Goal: Check status: Check status

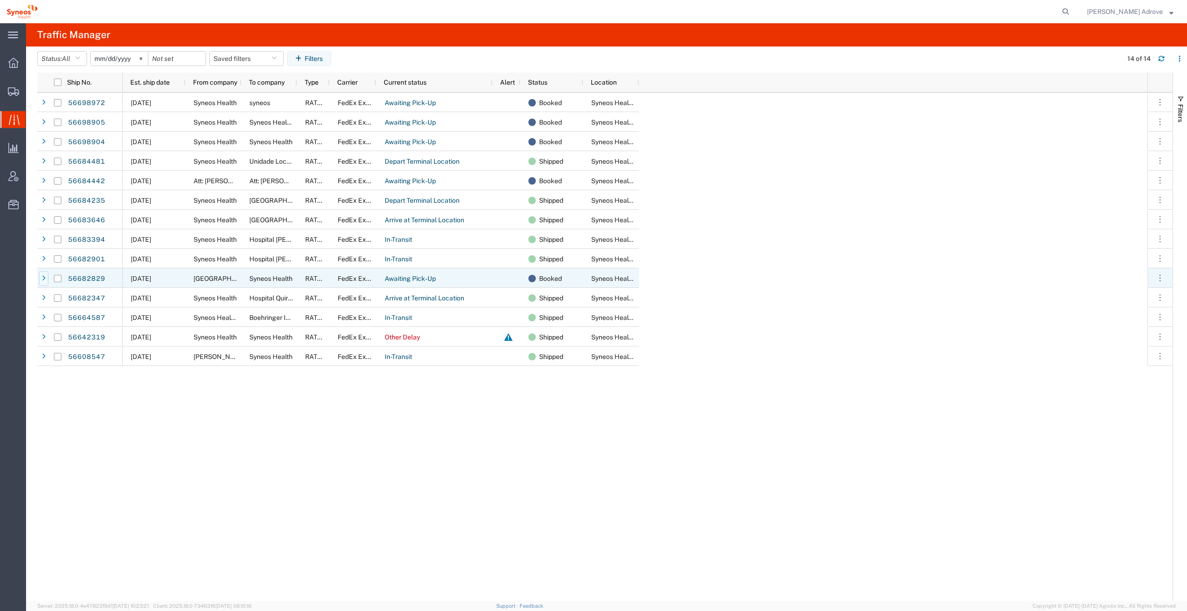
click at [44, 277] on icon at bounding box center [44, 278] width 4 height 7
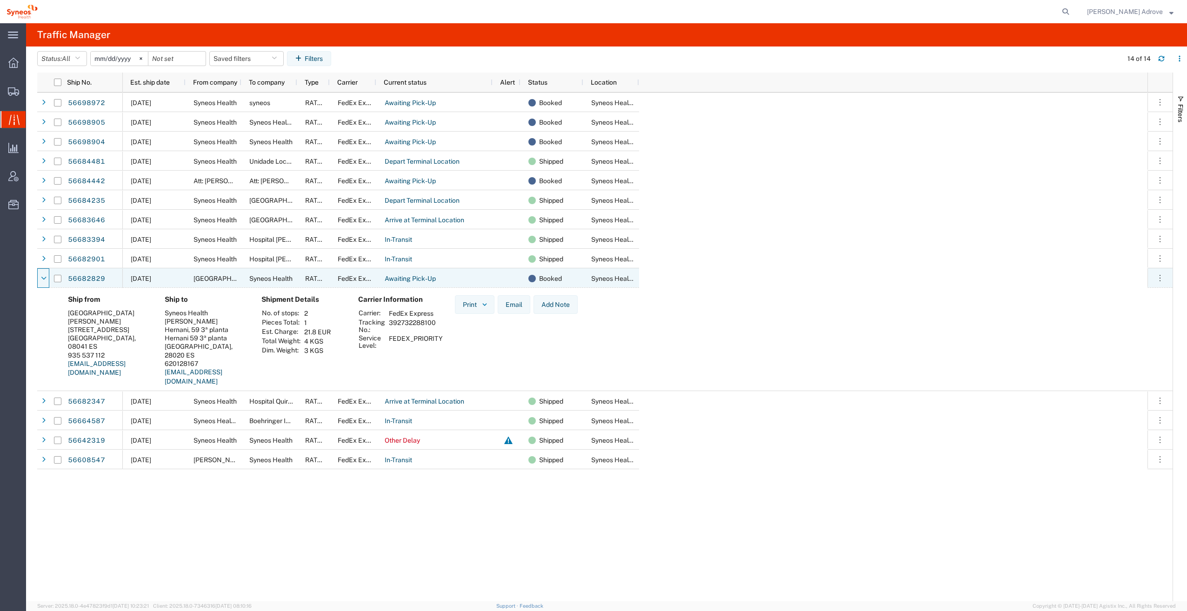
click at [145, 280] on span "[DATE]" at bounding box center [141, 278] width 20 height 7
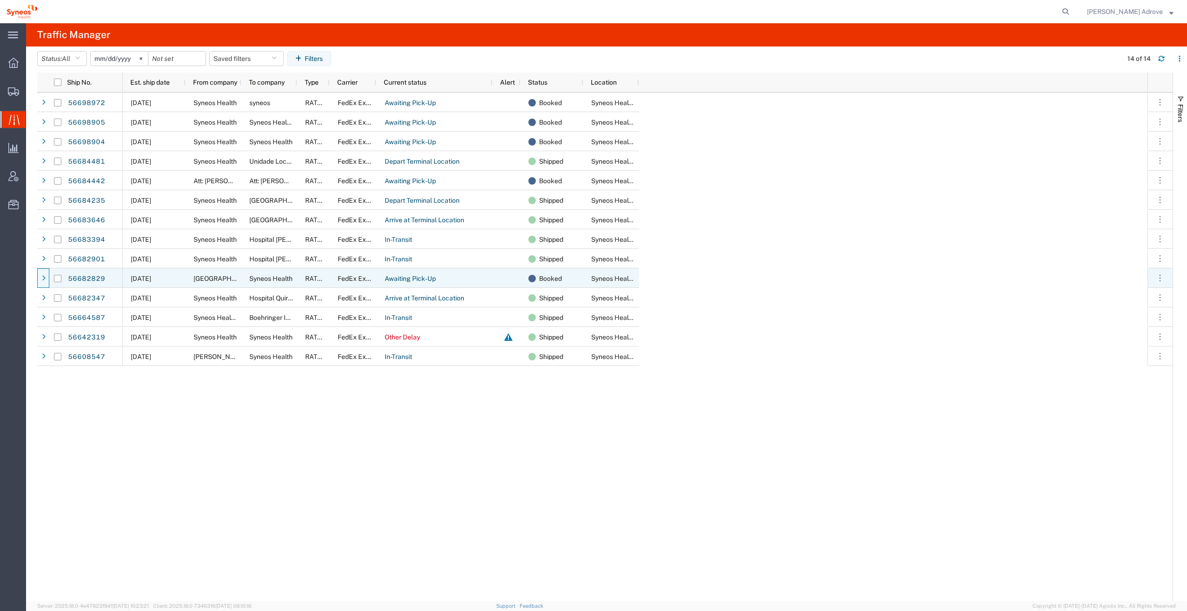
click at [41, 275] on div at bounding box center [43, 278] width 9 height 15
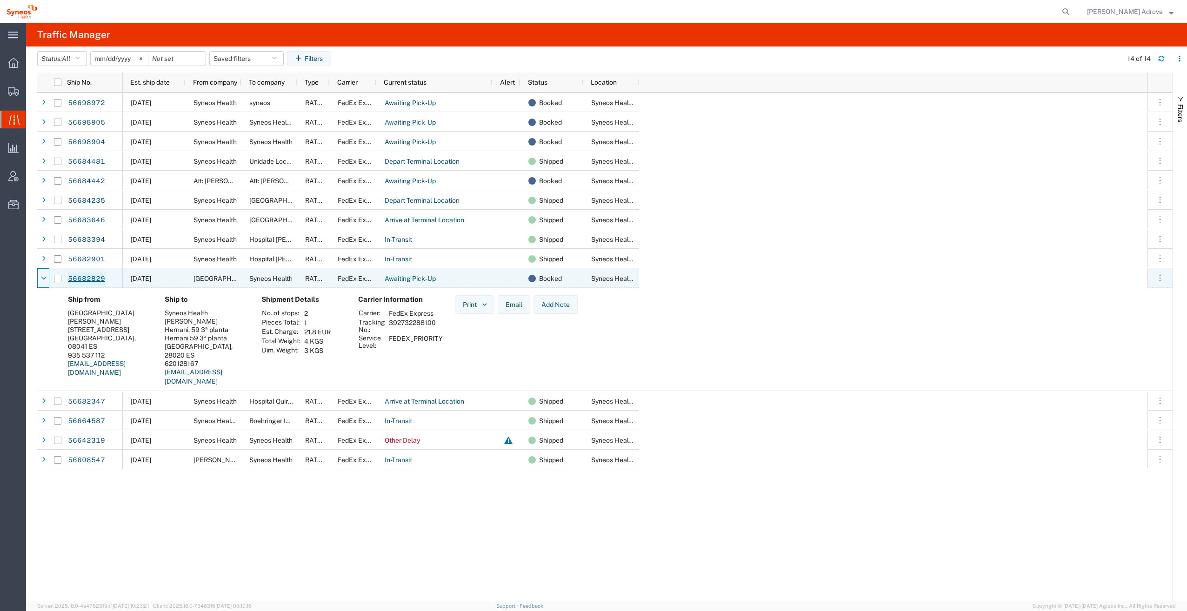
click at [88, 279] on link "56682829" at bounding box center [86, 279] width 38 height 15
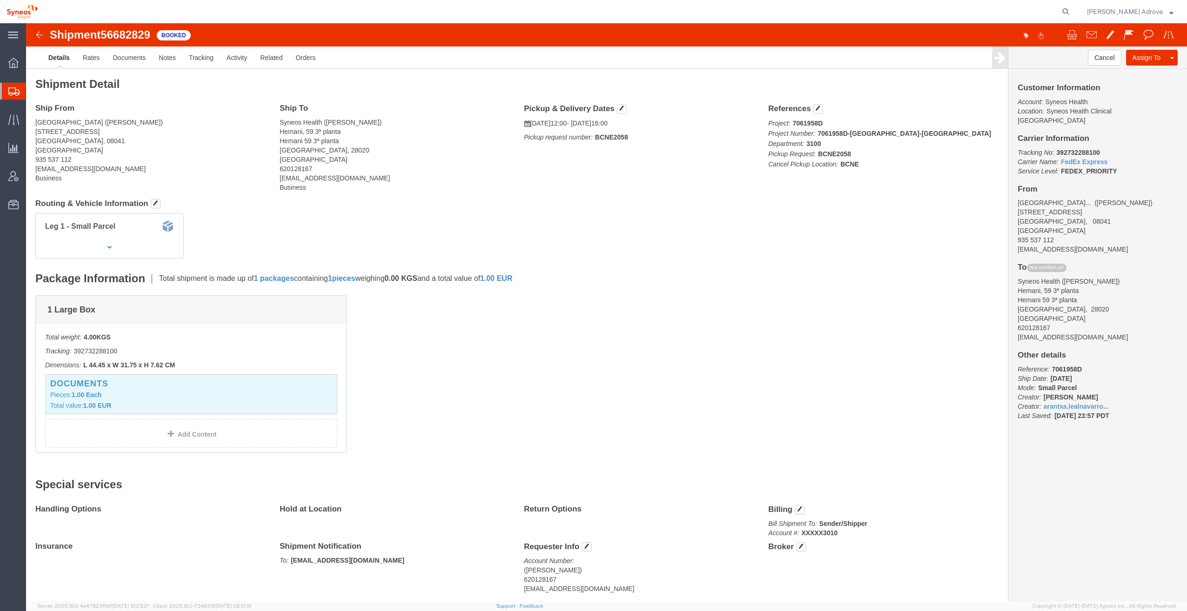
click h2 "Shipment Detail"
click at [32, 117] on span "Traffic" at bounding box center [29, 119] width 7 height 19
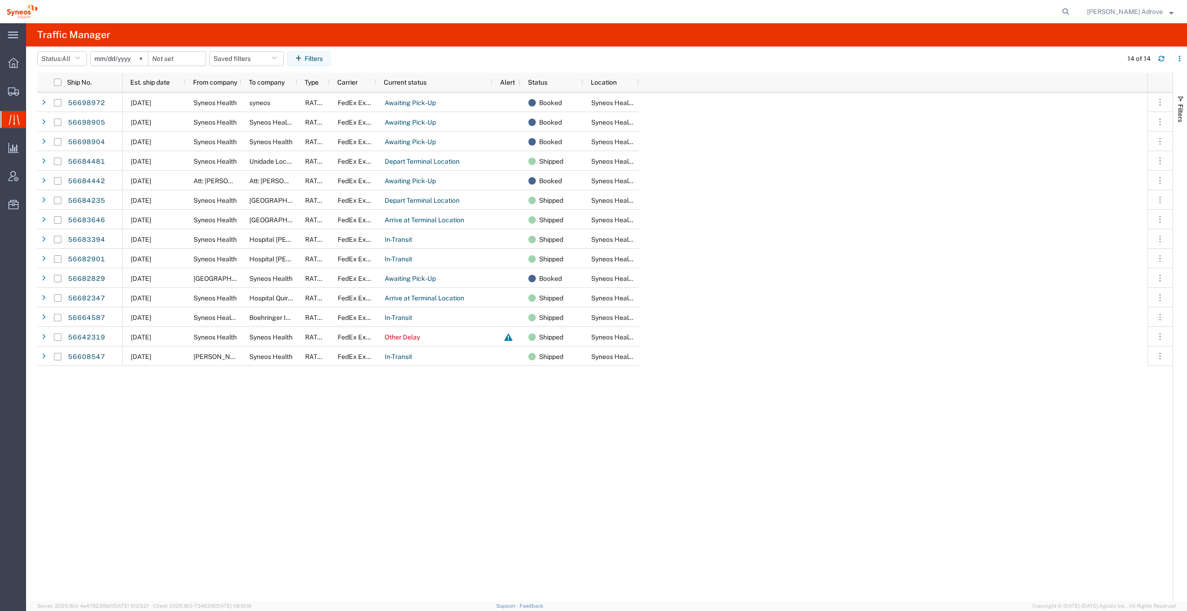
click at [183, 437] on div "[DATE] Syneos Health syneos RATED FedEx Express Awaiting Pick-Up Booked Syneos …" at bounding box center [635, 347] width 1024 height 509
click at [76, 356] on link "56608547" at bounding box center [86, 357] width 38 height 15
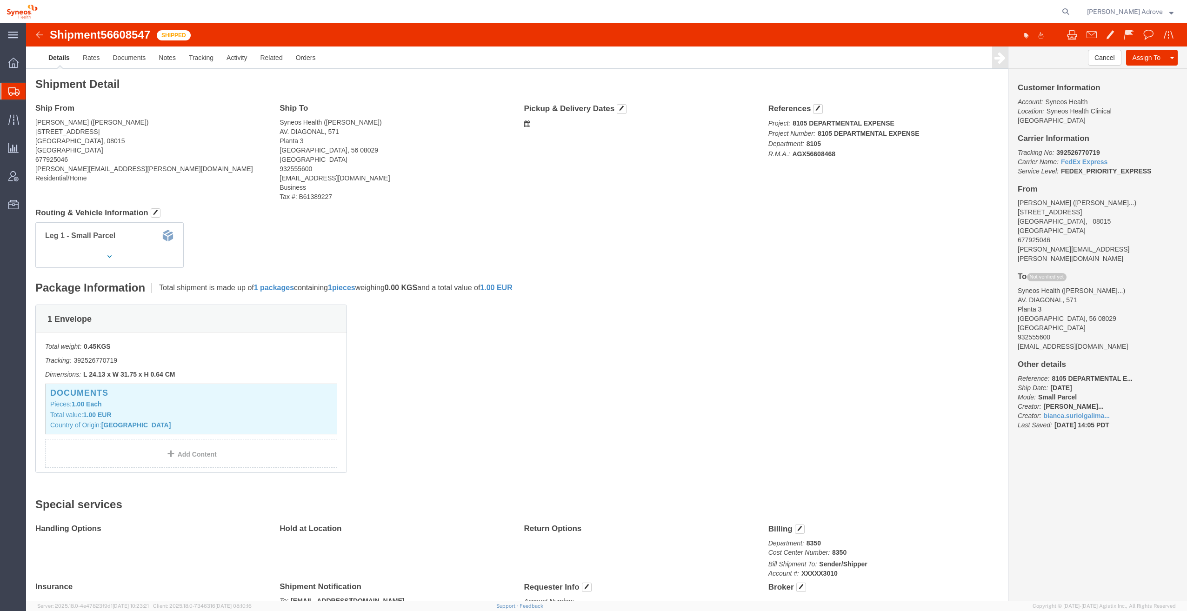
click at [33, 89] on span "Shipments" at bounding box center [29, 91] width 7 height 19
